Goal: Find specific page/section: Find specific page/section

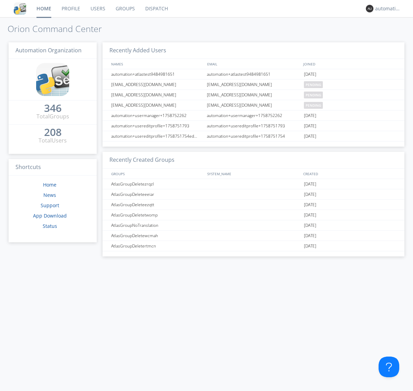
click at [156, 9] on link "Dispatch" at bounding box center [156, 8] width 33 height 17
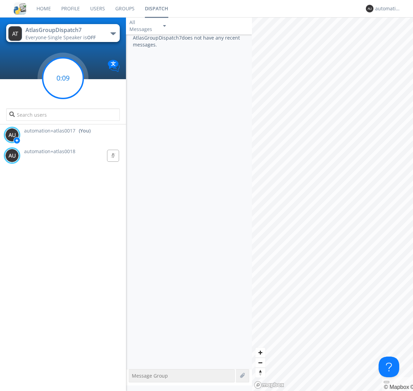
click at [63, 78] on g at bounding box center [63, 78] width 41 height 41
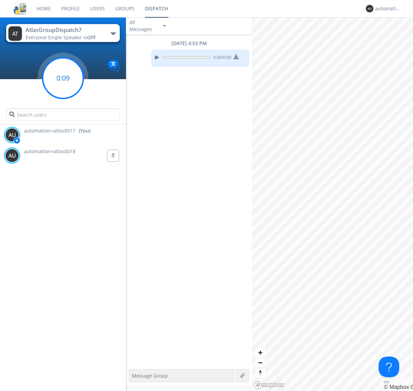
click at [63, 78] on g at bounding box center [63, 78] width 41 height 41
click at [386, 9] on div "automation+atlas0017" at bounding box center [388, 8] width 26 height 7
